Goal: Task Accomplishment & Management: Manage account settings

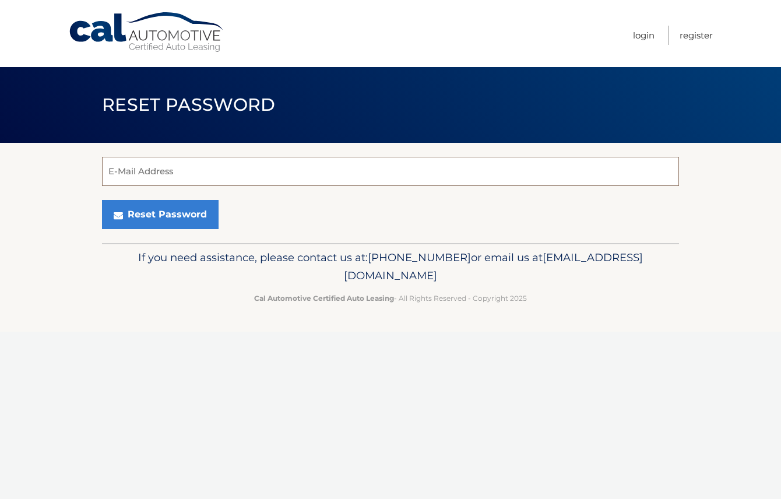
click at [251, 168] on input "E-Mail Address" at bounding box center [390, 171] width 577 height 29
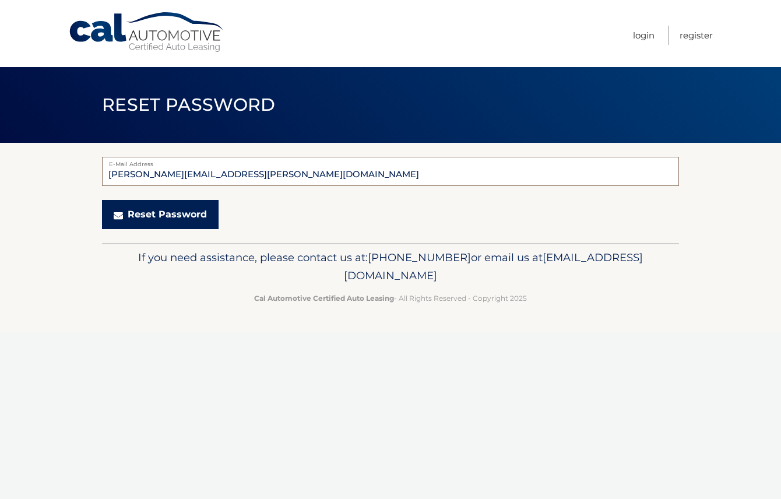
type input "amanda.matrisciano@gmail.com"
click at [169, 215] on button "Reset Password" at bounding box center [160, 214] width 117 height 29
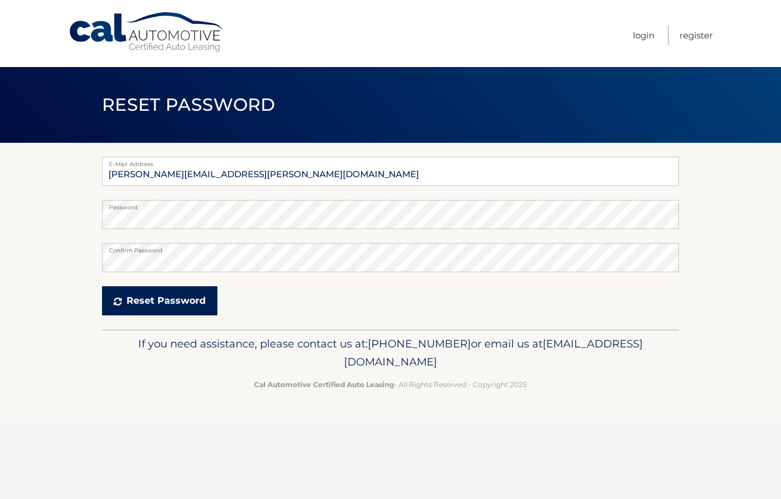
click at [178, 298] on button "Reset Password" at bounding box center [159, 300] width 115 height 29
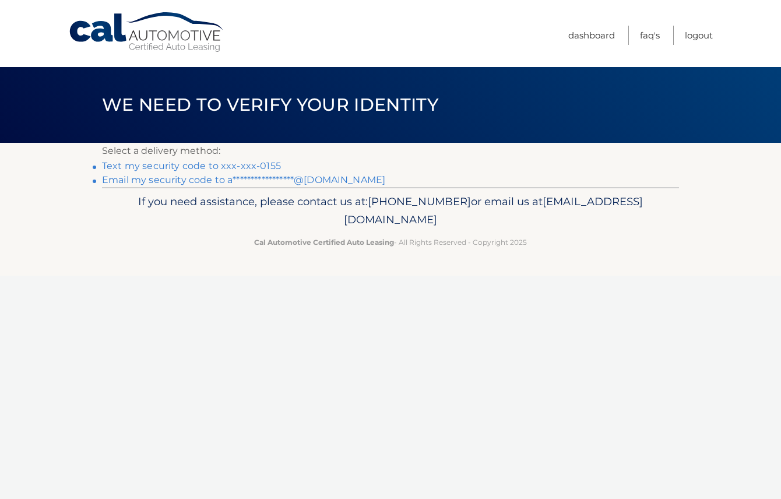
click at [180, 168] on link "Text my security code to xxx-xxx-0155" at bounding box center [191, 165] width 179 height 11
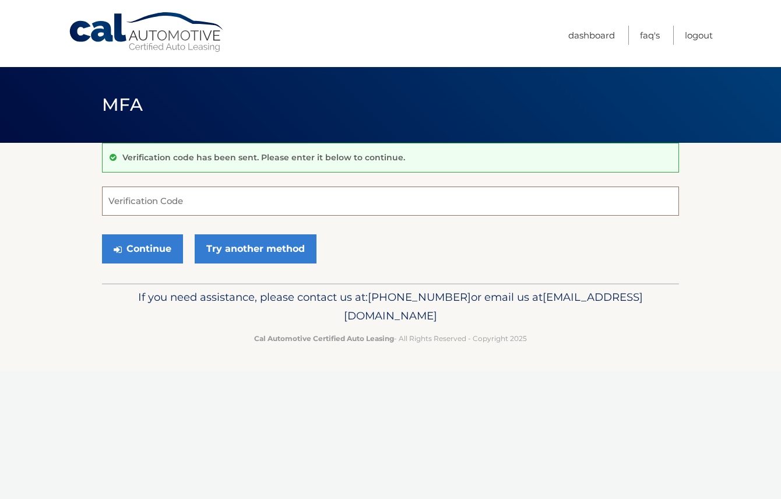
click at [167, 205] on input "Verification Code" at bounding box center [390, 201] width 577 height 29
type input "732168"
click at [160, 242] on button "Continue" at bounding box center [142, 248] width 81 height 29
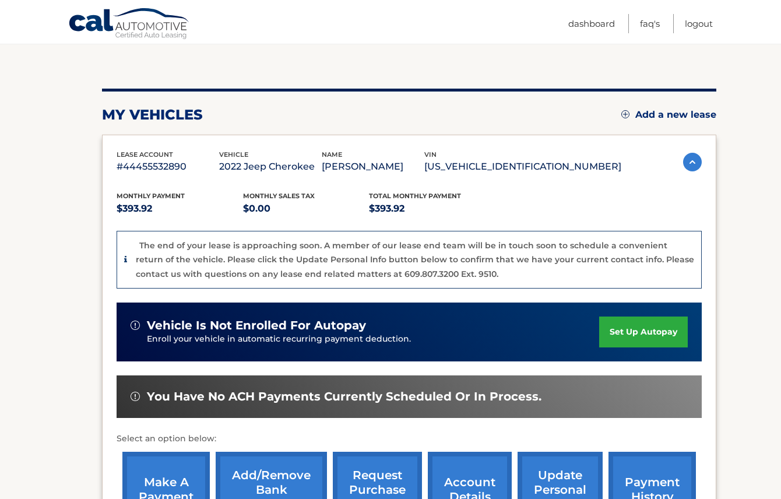
scroll to position [107, 0]
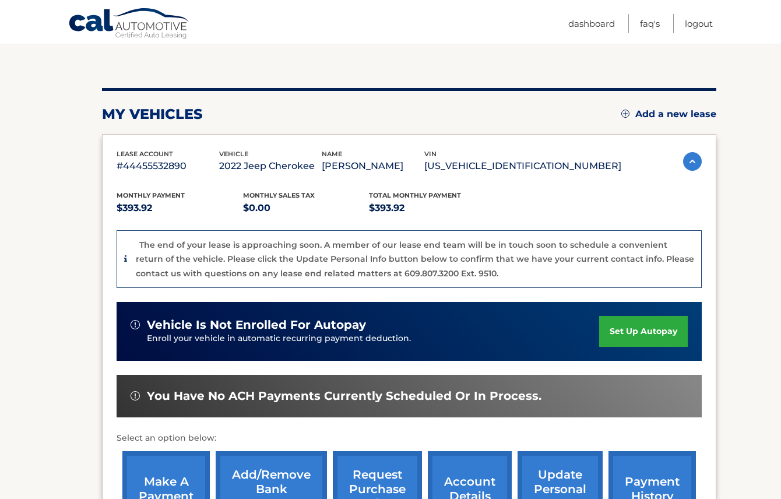
click at [621, 337] on link "set up autopay" at bounding box center [643, 331] width 89 height 31
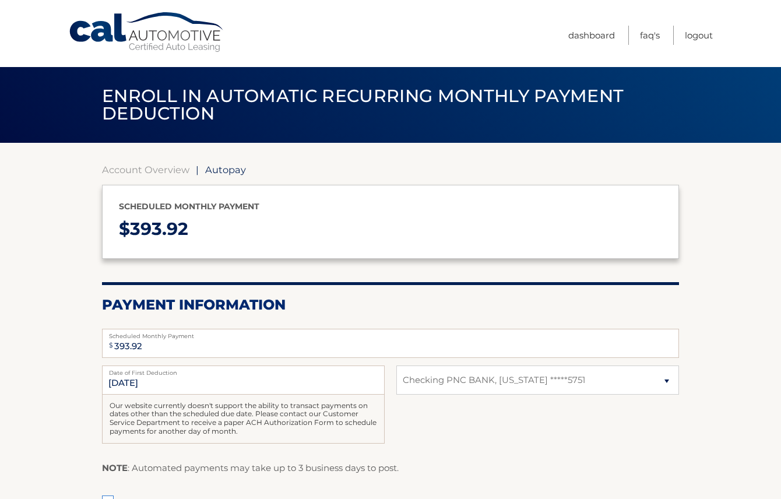
select select "NWE4M2M1OGYtZDBjNC00YzMzLThmMmEtYzU5NWJlNTNiMThk"
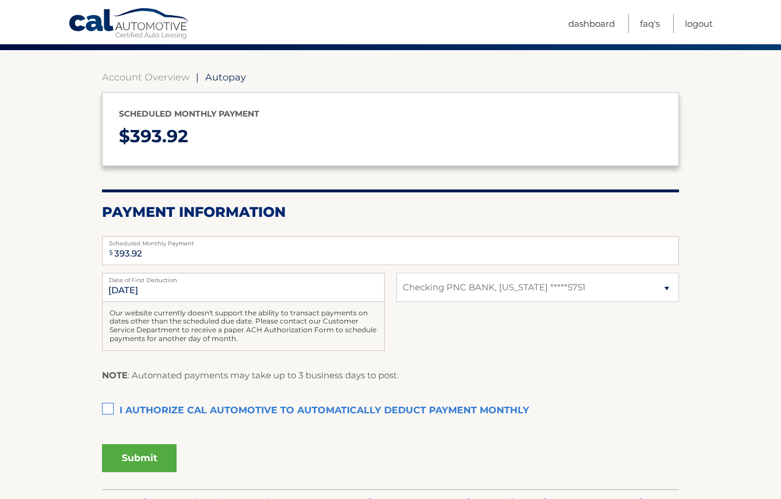
scroll to position [97, 0]
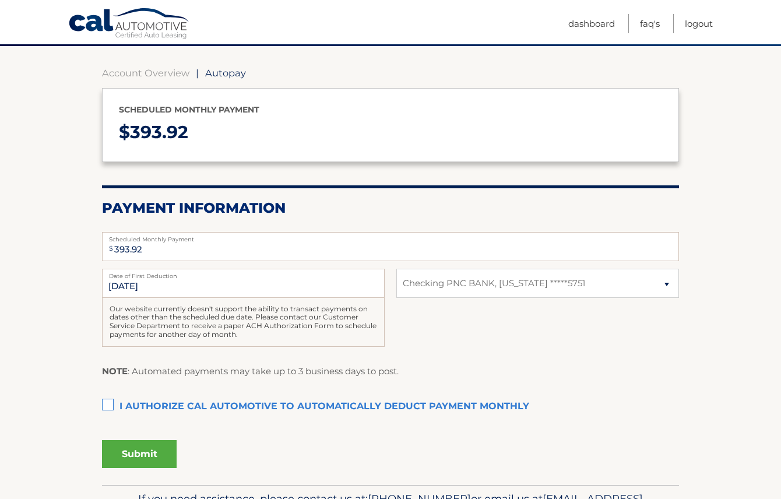
click at [114, 406] on label "I authorize cal automotive to automatically deduct payment monthly This checkbo…" at bounding box center [390, 406] width 577 height 23
click at [0, 0] on input "I authorize cal automotive to automatically deduct payment monthly This checkbo…" at bounding box center [0, 0] width 0 height 0
click at [147, 463] on button "Submit" at bounding box center [139, 454] width 75 height 28
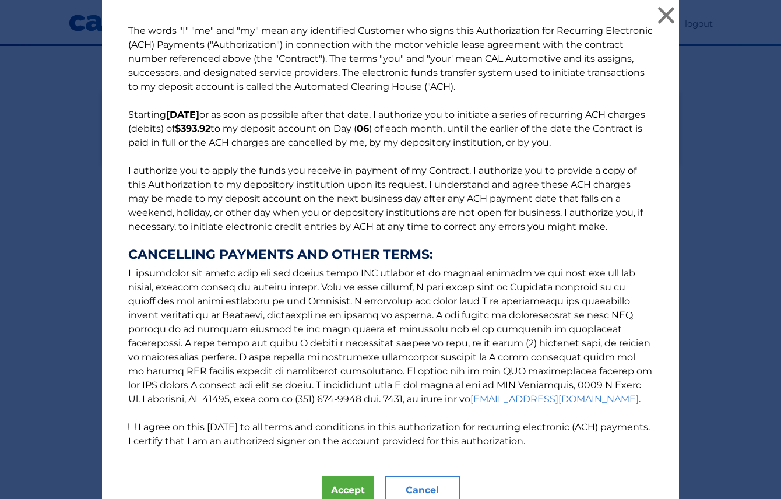
click at [137, 426] on p "The words "I" "me" and "my" mean any identified Customer who signs this Authori…" at bounding box center [391, 236] width 548 height 424
click at [132, 426] on input "I agree on this 09/28/2025 to all terms and conditions in this authorization fo…" at bounding box center [132, 427] width 8 height 8
checkbox input "true"
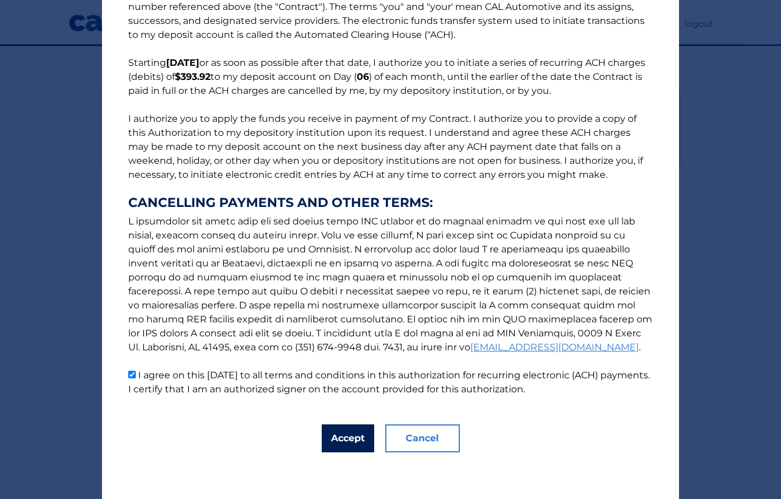
click at [337, 438] on button "Accept" at bounding box center [348, 438] width 52 height 28
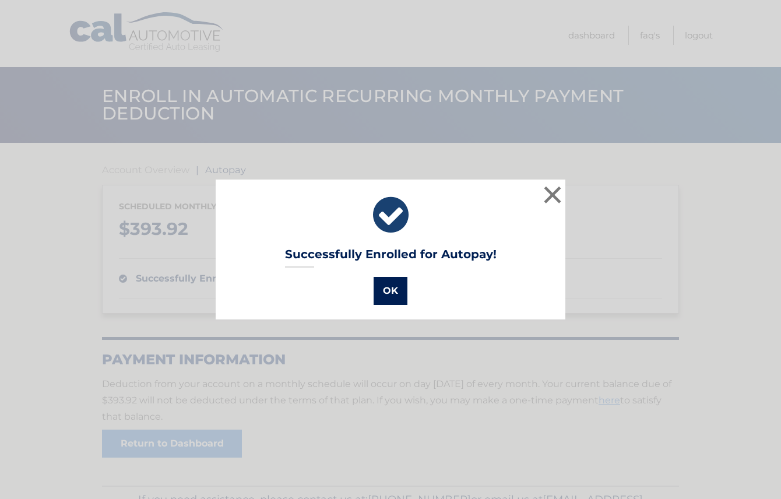
click at [393, 287] on button "OK" at bounding box center [391, 291] width 34 height 28
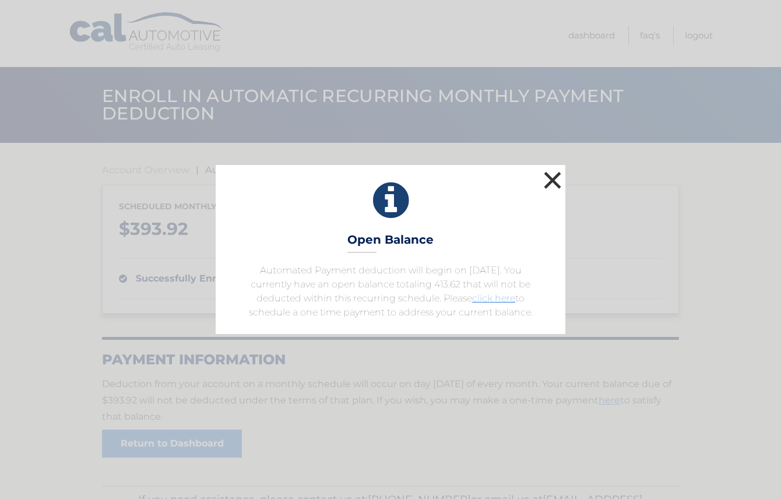
click at [560, 168] on button "×" at bounding box center [552, 179] width 23 height 23
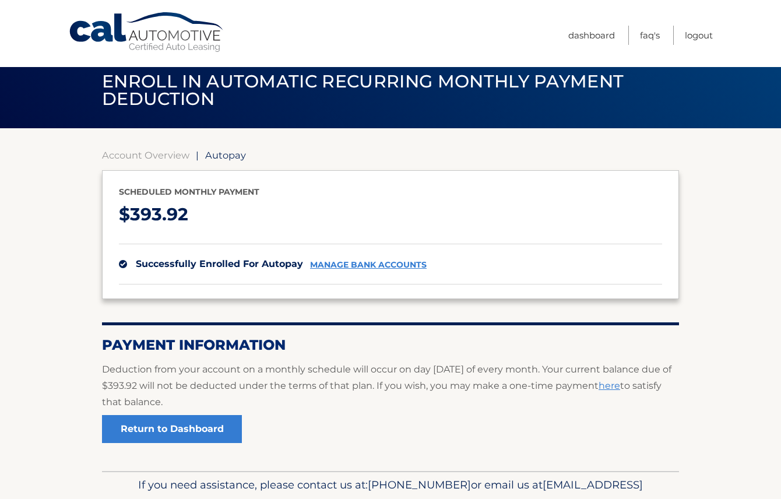
scroll to position [16, 0]
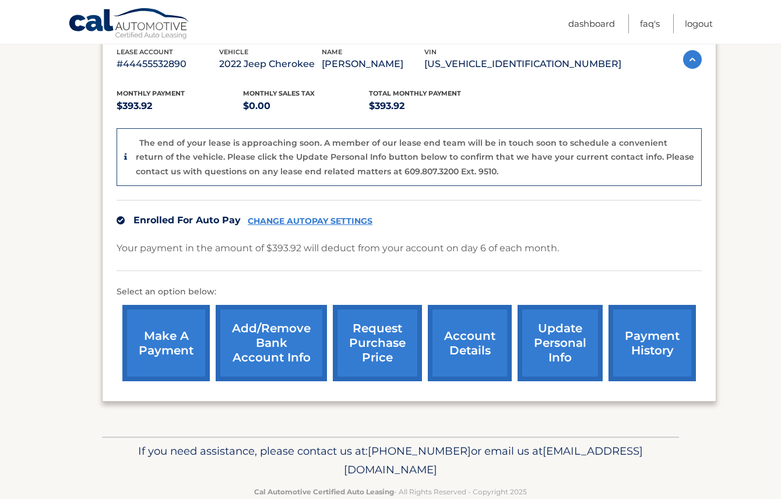
scroll to position [212, 0]
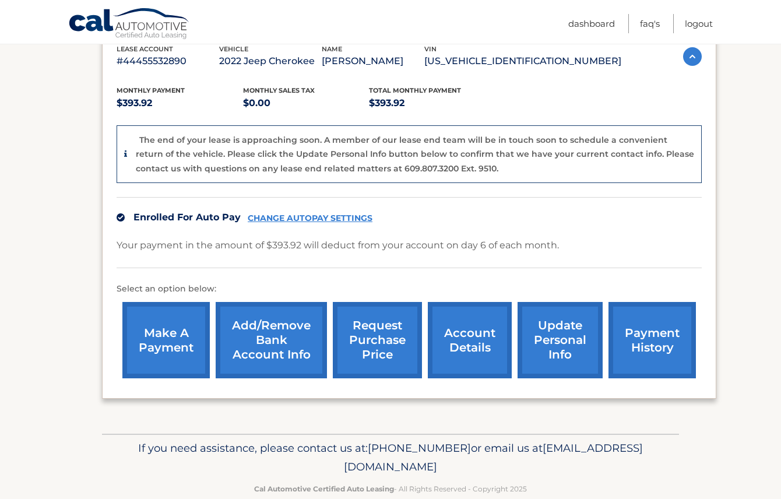
click at [170, 357] on link "make a payment" at bounding box center [165, 340] width 87 height 76
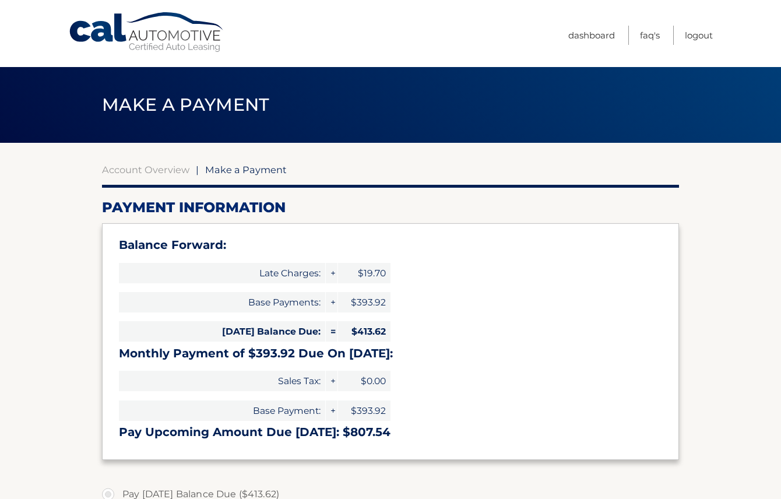
select select "NWE4M2M1OGYtZDBjNC00YzMzLThmMmEtYzU5NWJlNTNiMThk"
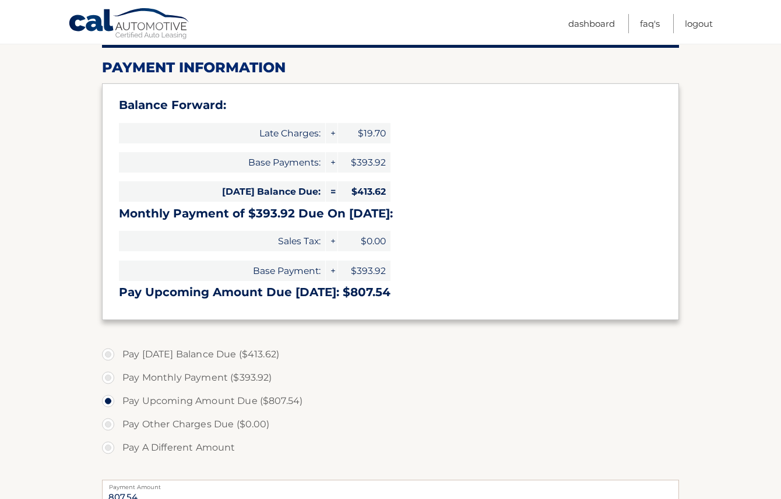
scroll to position [144, 0]
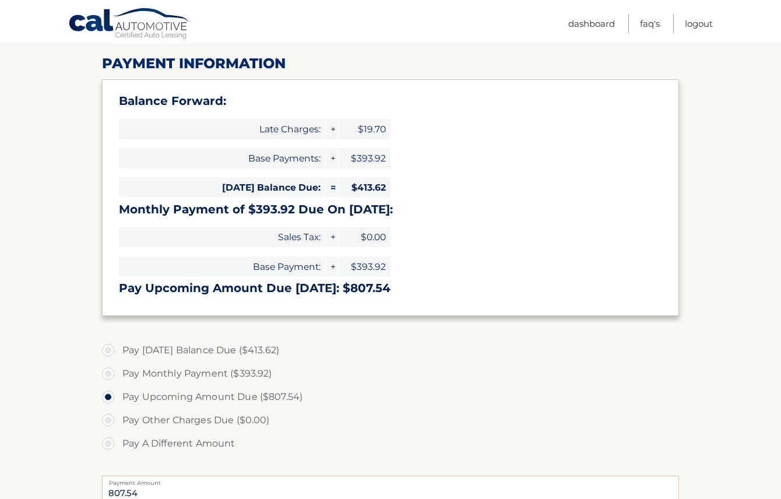
click at [162, 351] on label "Pay Today's Balance Due ($413.62)" at bounding box center [390, 350] width 577 height 23
click at [118, 351] on input "Pay Today's Balance Due ($413.62)" at bounding box center [113, 348] width 12 height 19
radio input "true"
type input "413.62"
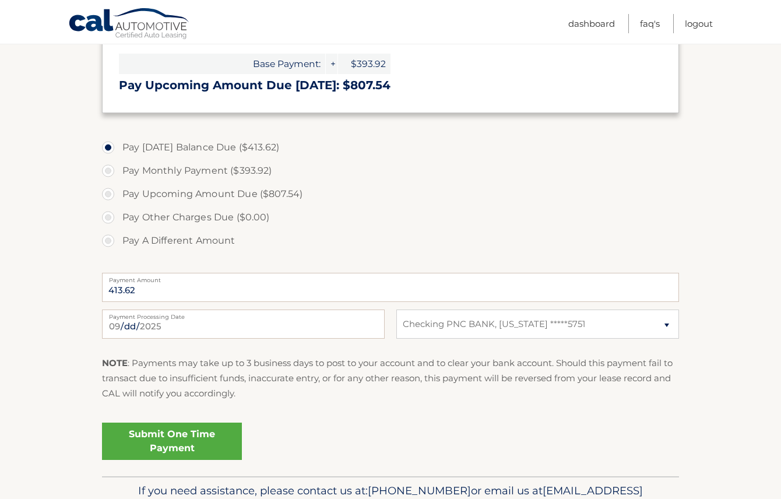
scroll to position [351, 0]
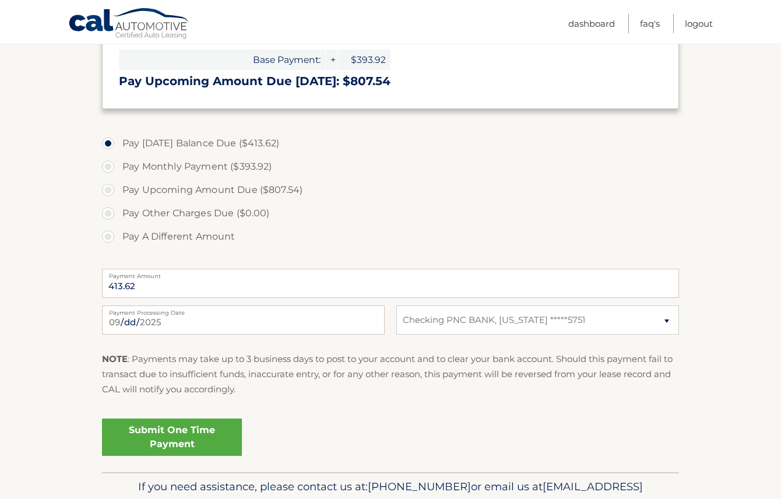
click at [166, 439] on link "Submit One Time Payment" at bounding box center [172, 436] width 140 height 37
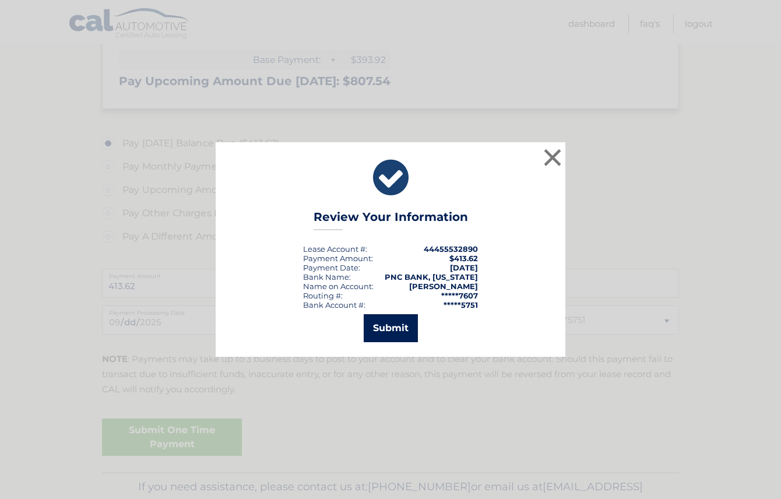
click at [409, 326] on button "Submit" at bounding box center [391, 328] width 54 height 28
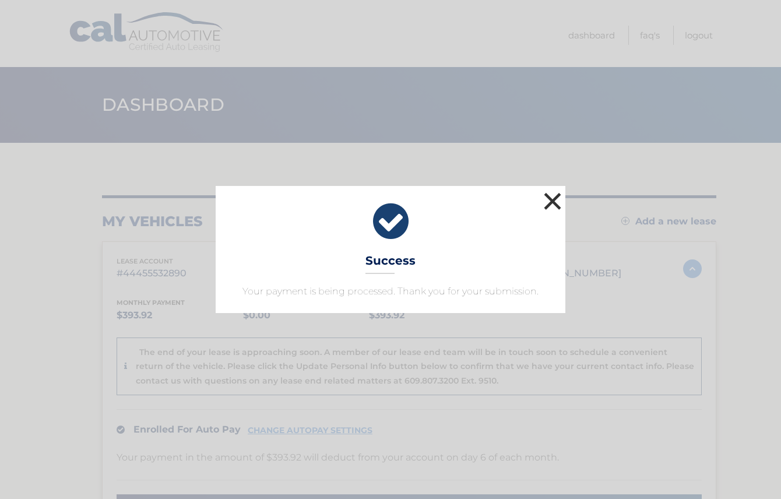
click at [554, 203] on button "×" at bounding box center [552, 200] width 23 height 23
